Goal: Information Seeking & Learning: Find specific page/section

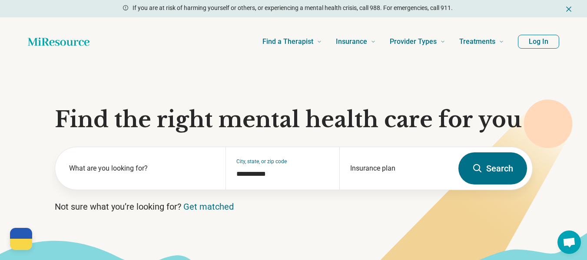
click at [569, 10] on icon "Dismiss" at bounding box center [569, 9] width 9 height 9
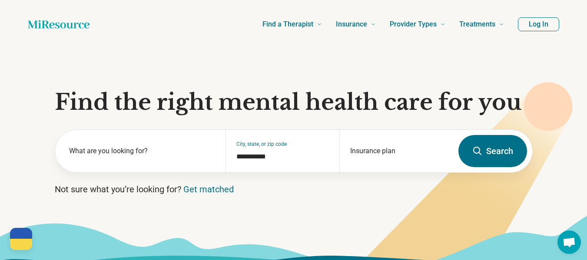
scroll to position [43, 0]
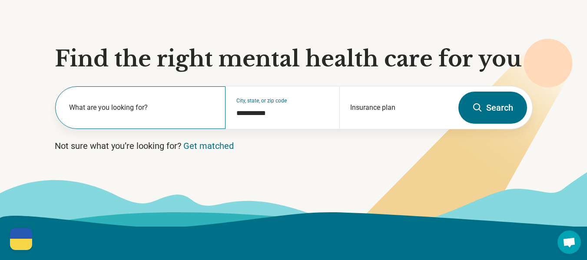
click at [131, 106] on label "What are you looking for?" at bounding box center [142, 108] width 146 height 10
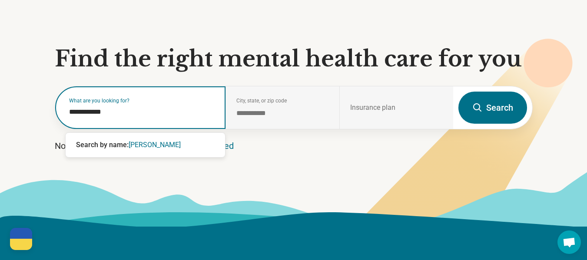
type input "**********"
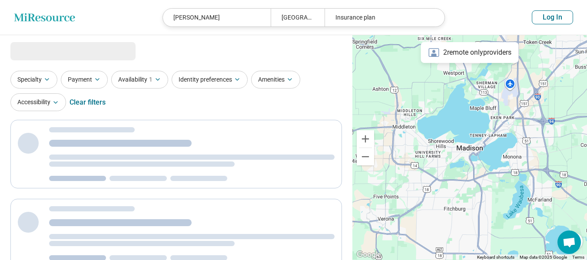
select select "***"
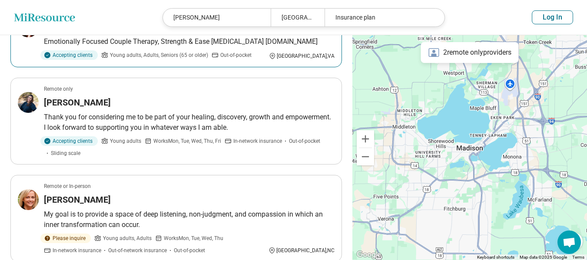
scroll to position [826, 0]
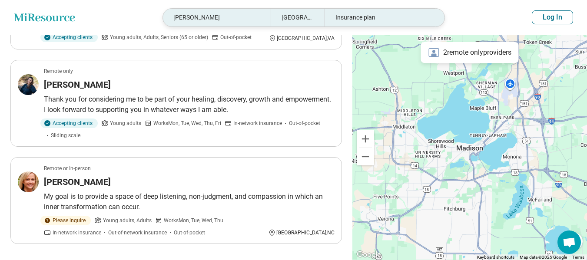
click at [219, 18] on div "rebecca mahan" at bounding box center [217, 18] width 108 height 18
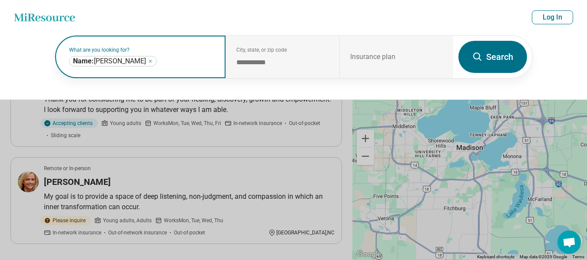
click at [148, 62] on icon "Remove" at bounding box center [150, 61] width 5 height 5
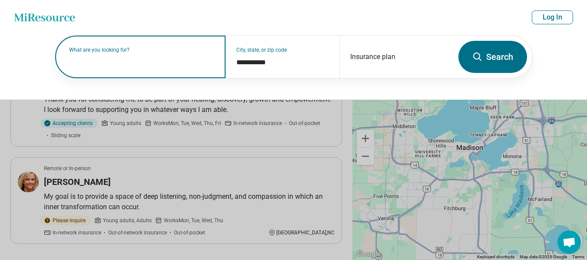
click at [147, 53] on label "What are you looking for?" at bounding box center [142, 49] width 146 height 5
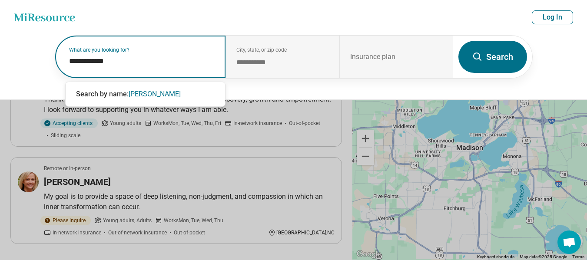
type input "**********"
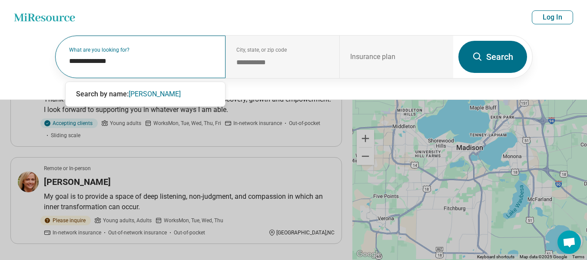
scroll to position [494, 0]
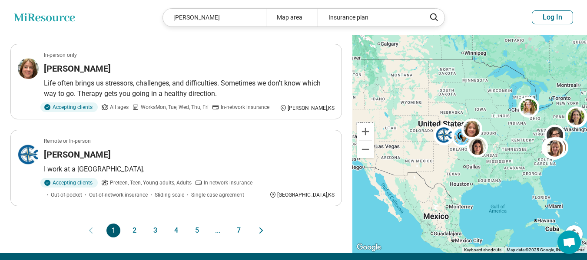
scroll to position [652, 0]
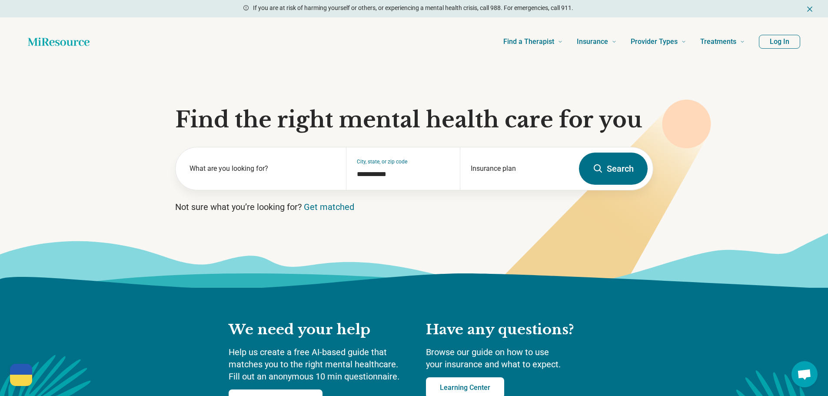
click at [807, 8] on icon "Dismiss" at bounding box center [809, 9] width 9 height 9
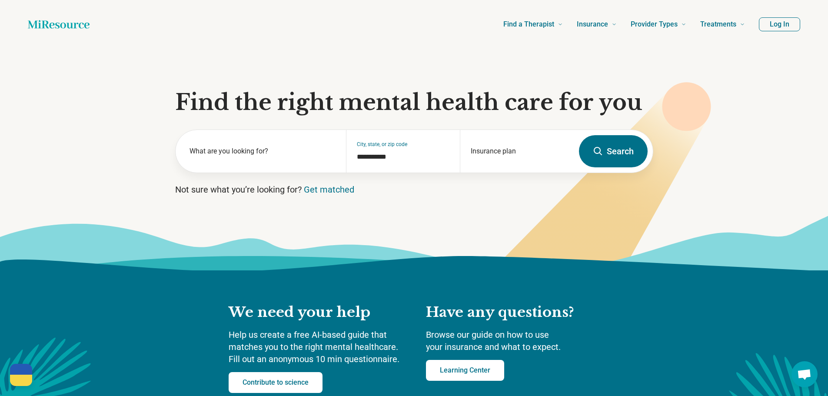
click at [779, 22] on button "Log In" at bounding box center [779, 24] width 41 height 14
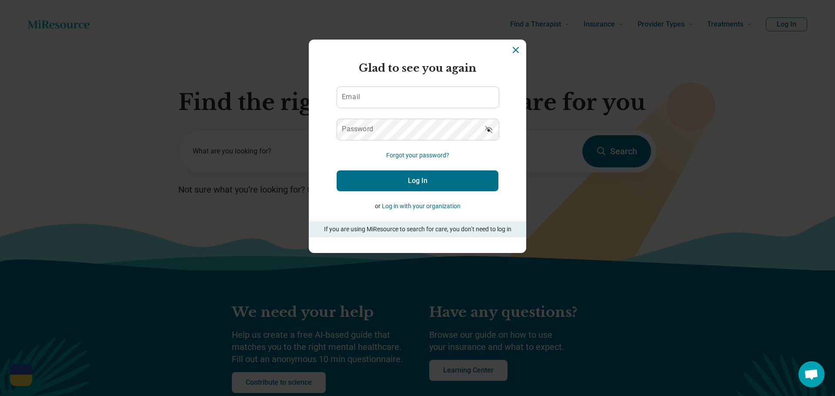
click at [513, 50] on icon "Dismiss" at bounding box center [515, 50] width 10 height 10
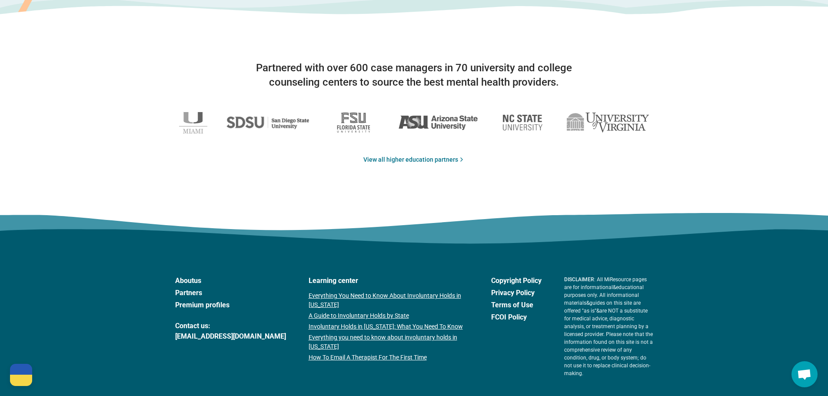
scroll to position [1405, 0]
